Goal: Find specific page/section: Find specific page/section

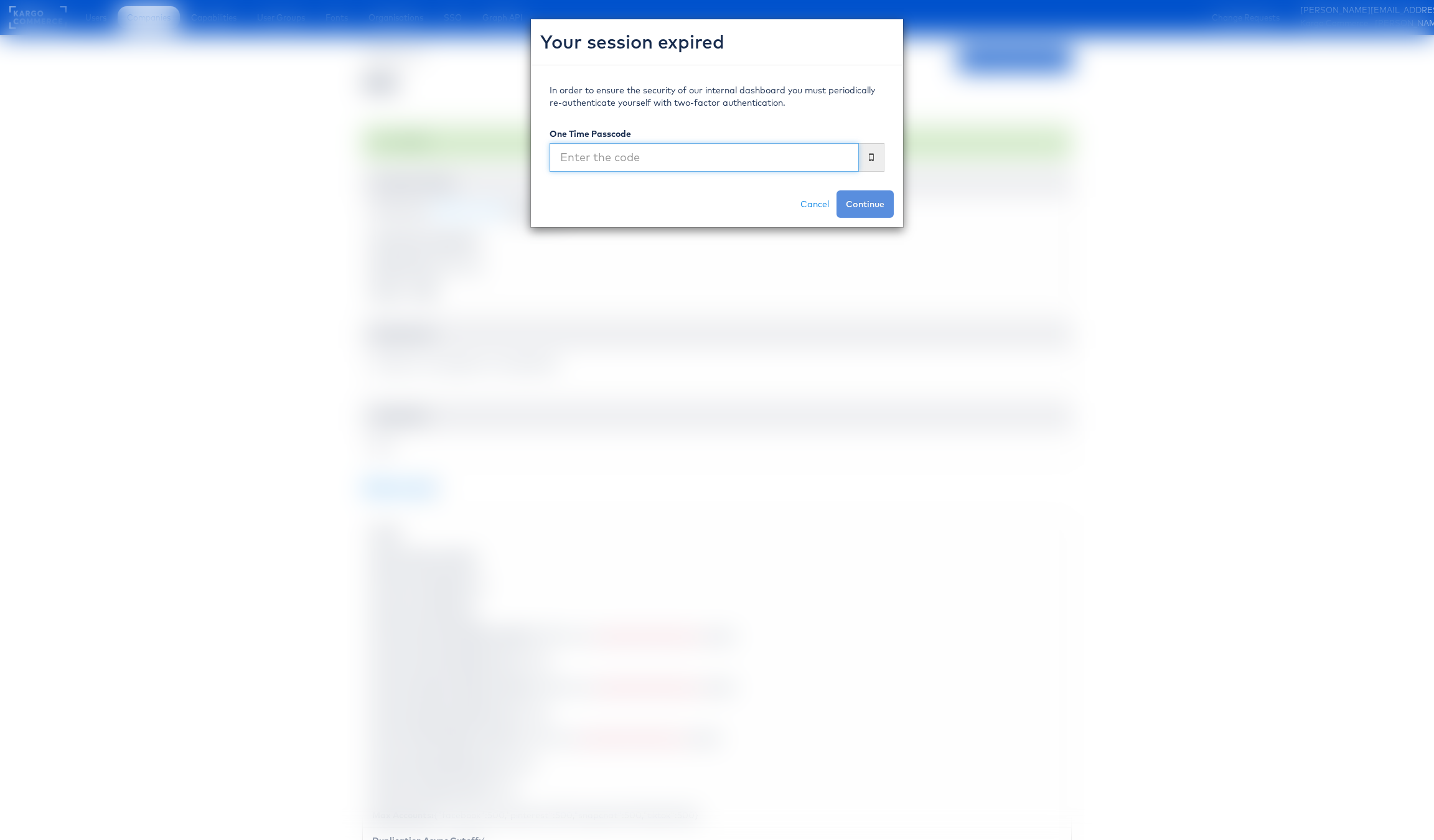
click at [630, 161] on input "text" at bounding box center [704, 157] width 310 height 28
type input "258109"
click at [837, 191] on button "Continue" at bounding box center [865, 204] width 57 height 28
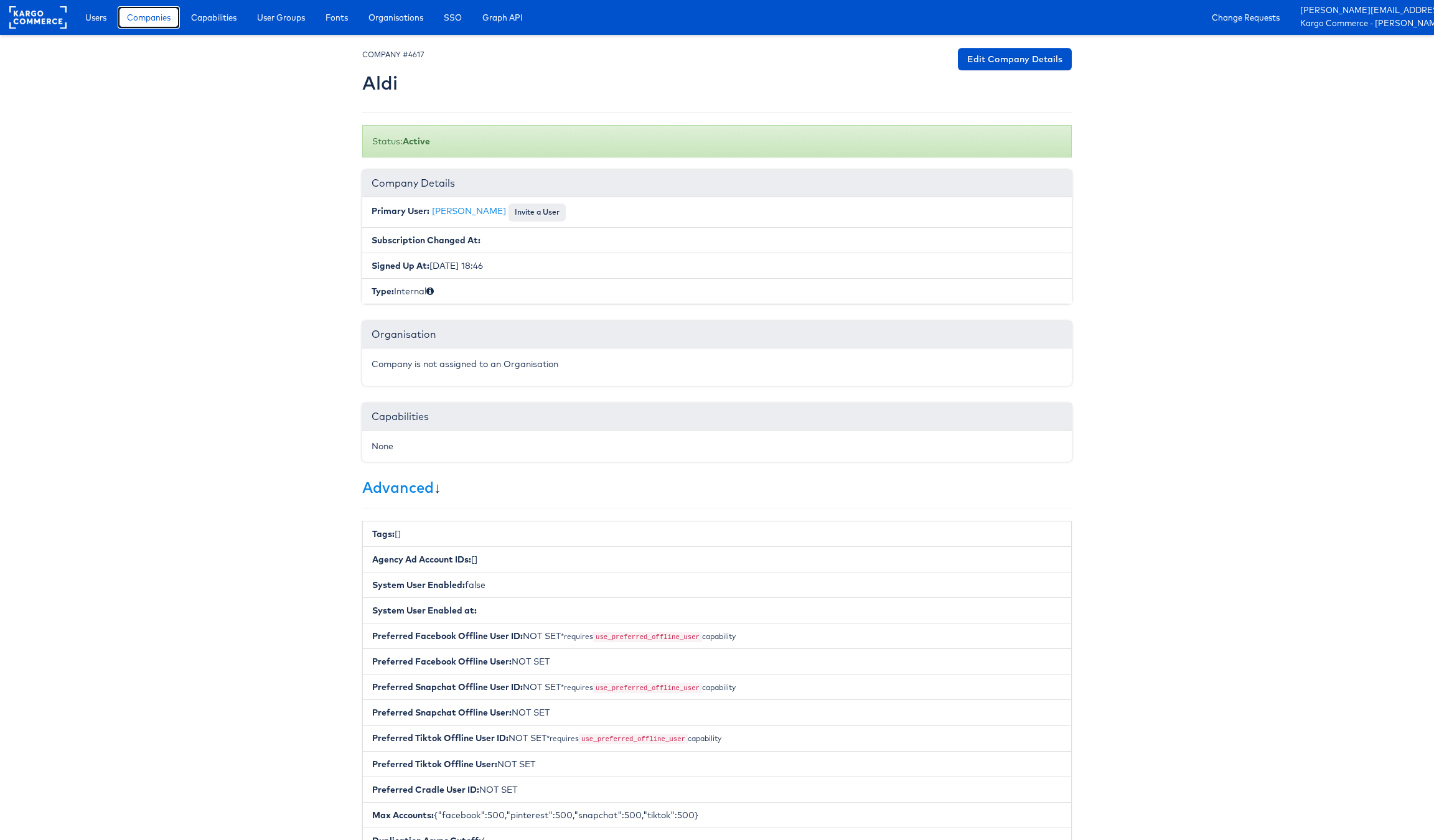
click at [147, 16] on span "Companies" at bounding box center [149, 18] width 43 height 12
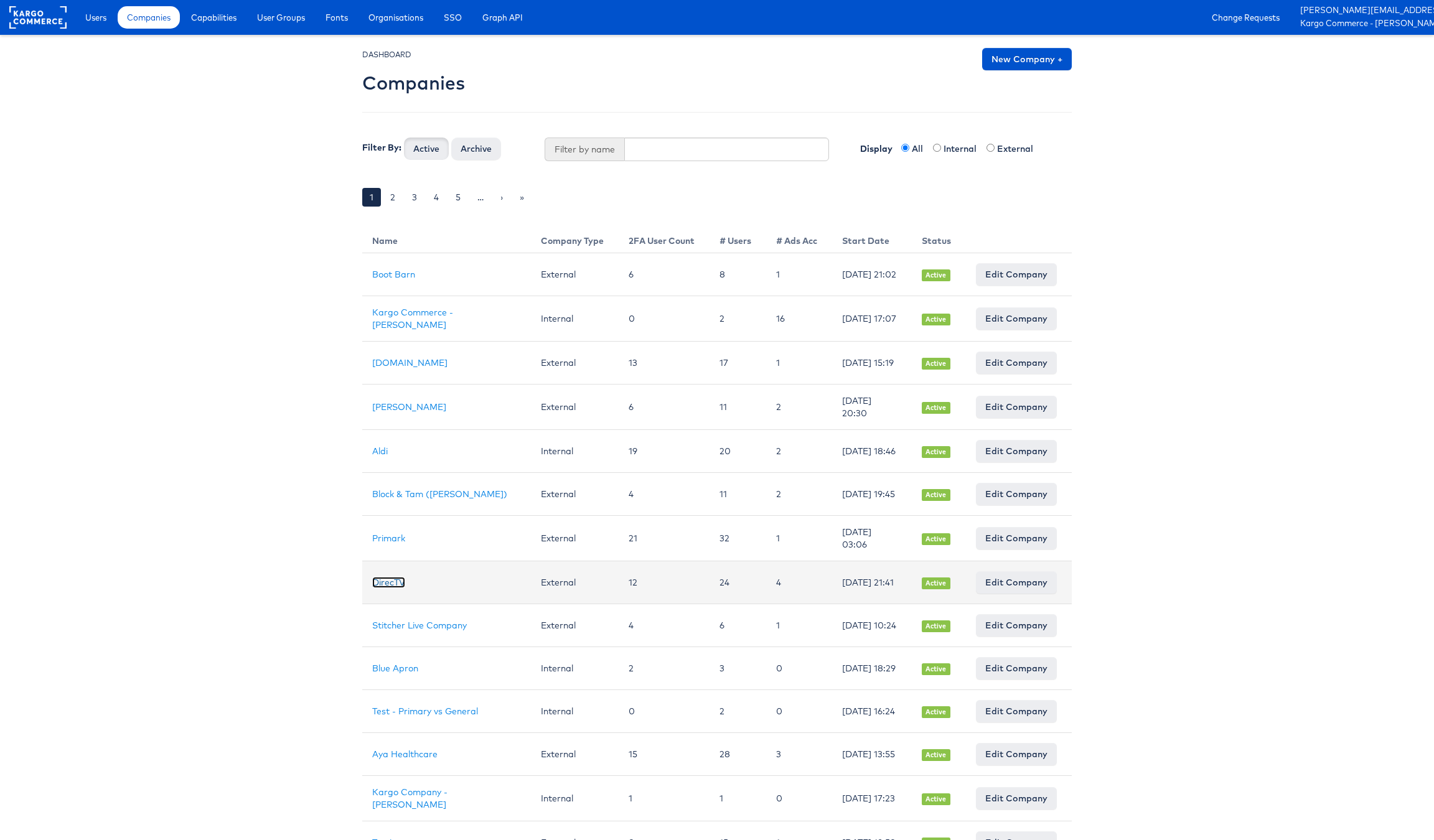
click at [397, 588] on link "DirecTV" at bounding box center [389, 583] width 33 height 11
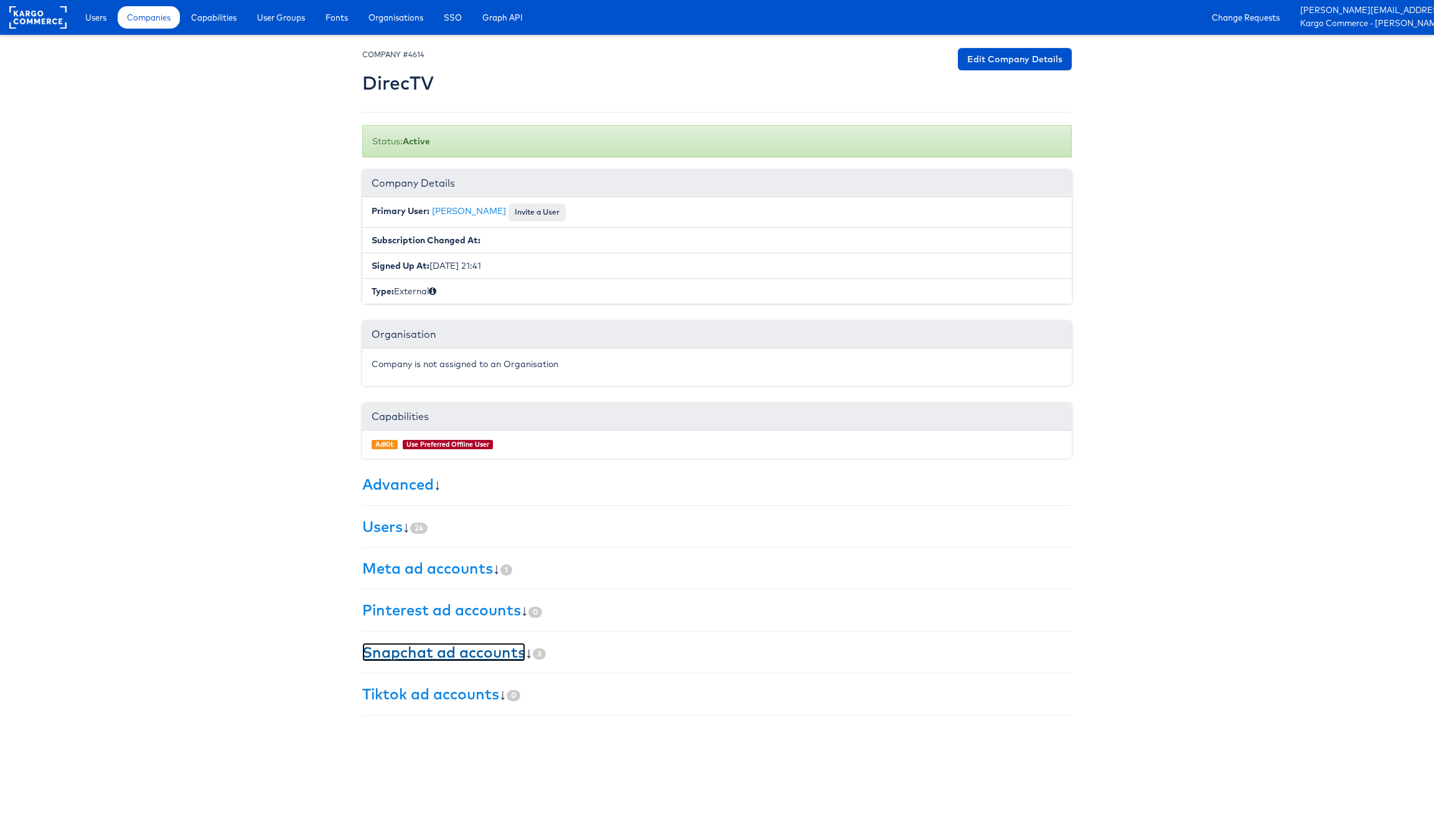
click at [460, 648] on link "Snapchat ad accounts" at bounding box center [444, 652] width 163 height 19
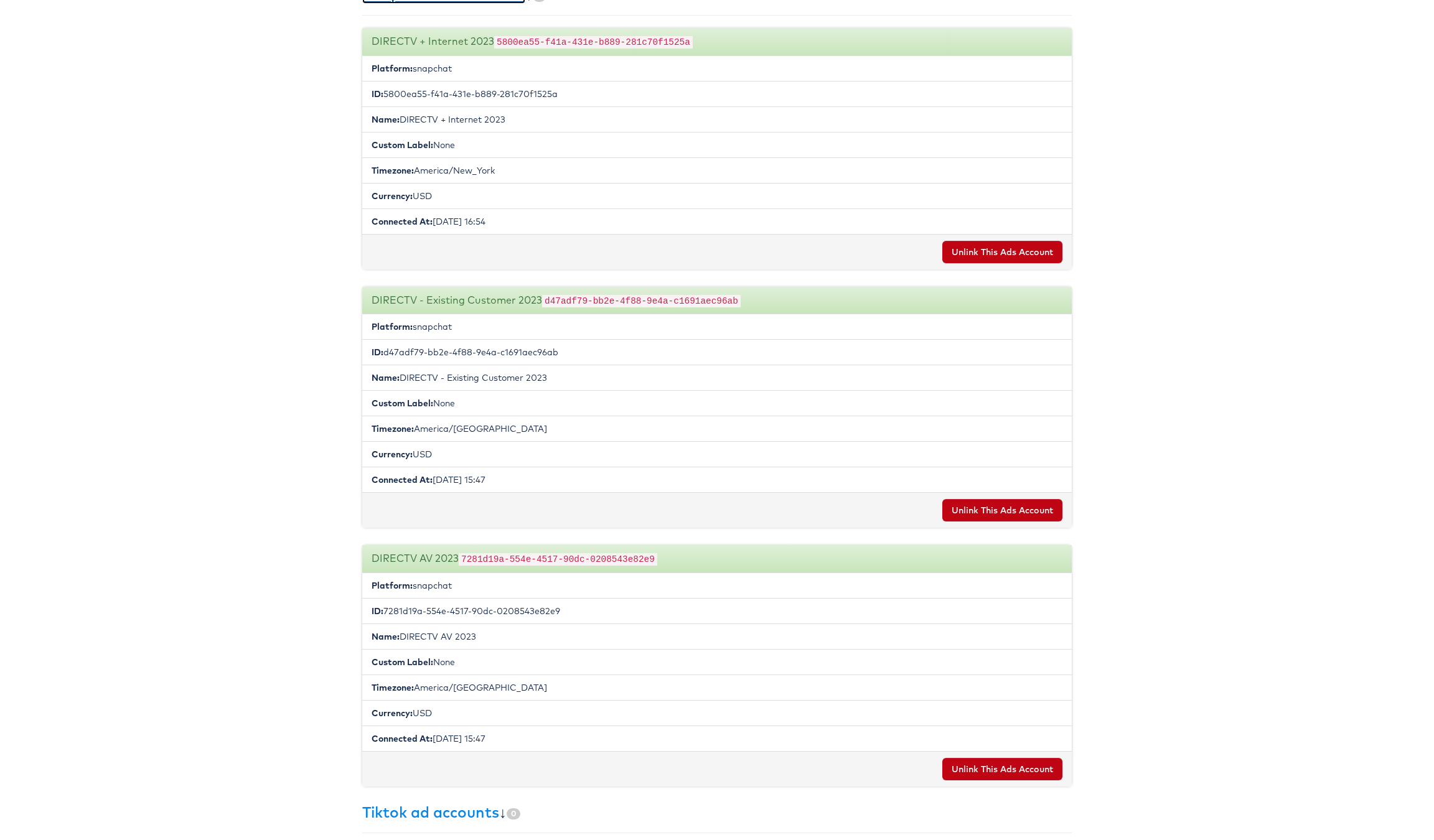
scroll to position [669, 0]
